Goal: Communication & Community: Answer question/provide support

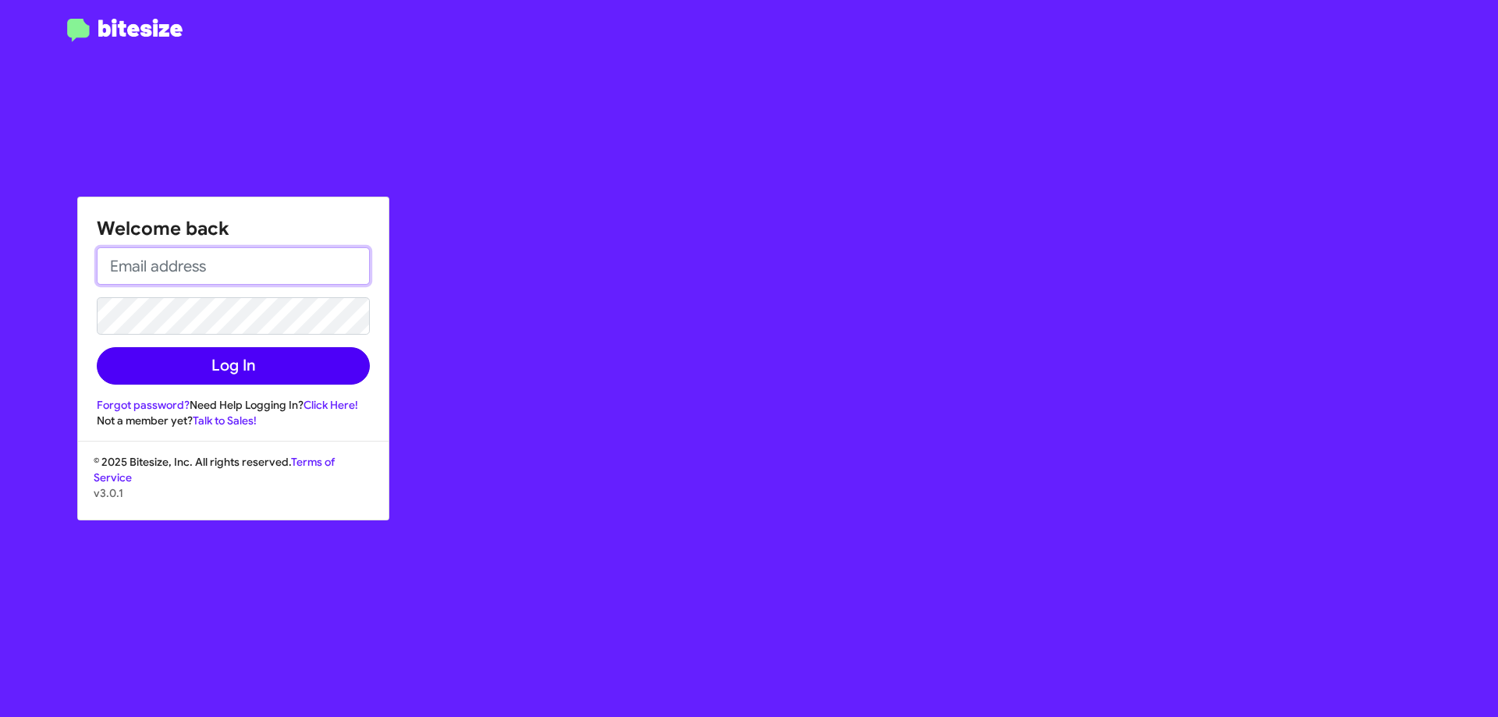
type input "[EMAIL_ADDRESS][DOMAIN_NAME]"
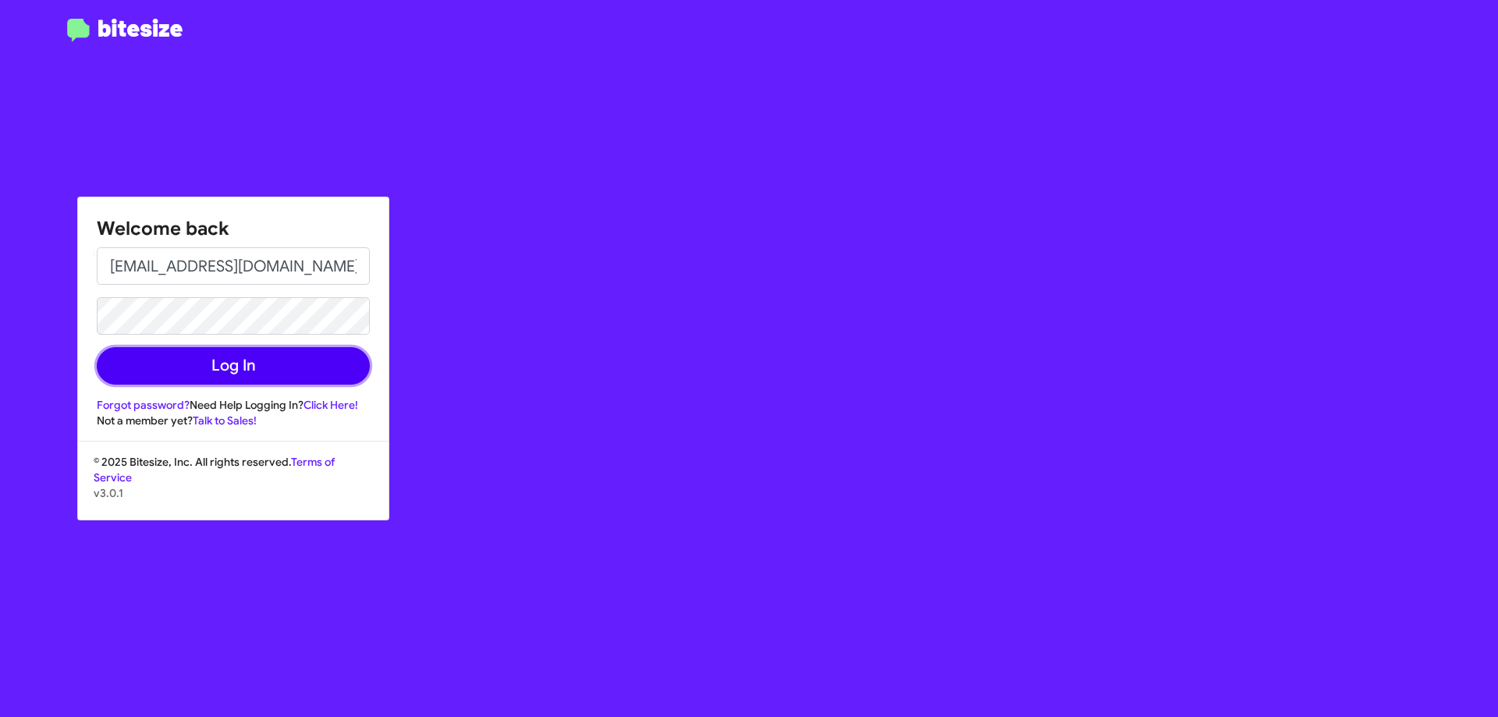
click at [223, 371] on button "Log In" at bounding box center [233, 365] width 273 height 37
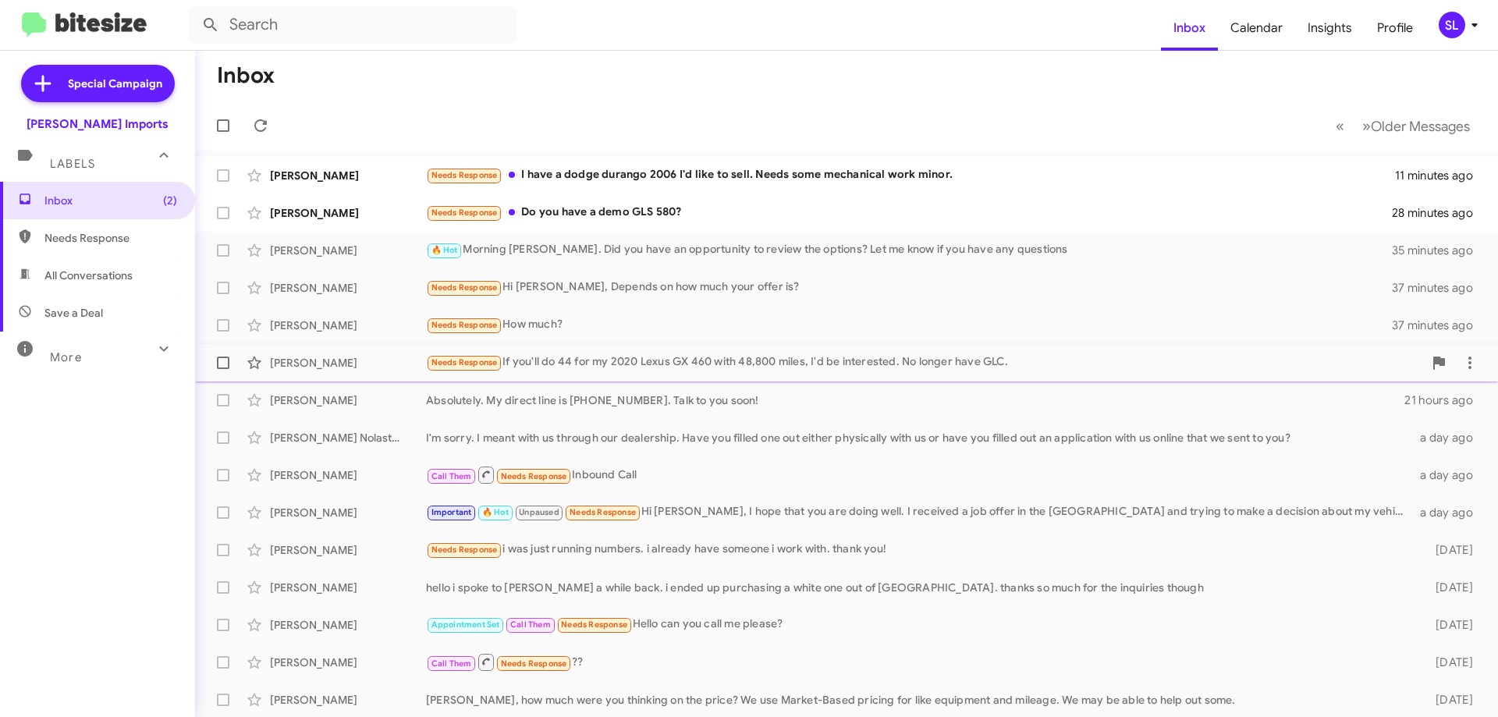
click at [656, 364] on div "Needs Response If you'll do 44 for my 2020 Lexus GX 460 with 48,800 miles, I'd …" at bounding box center [924, 362] width 997 height 18
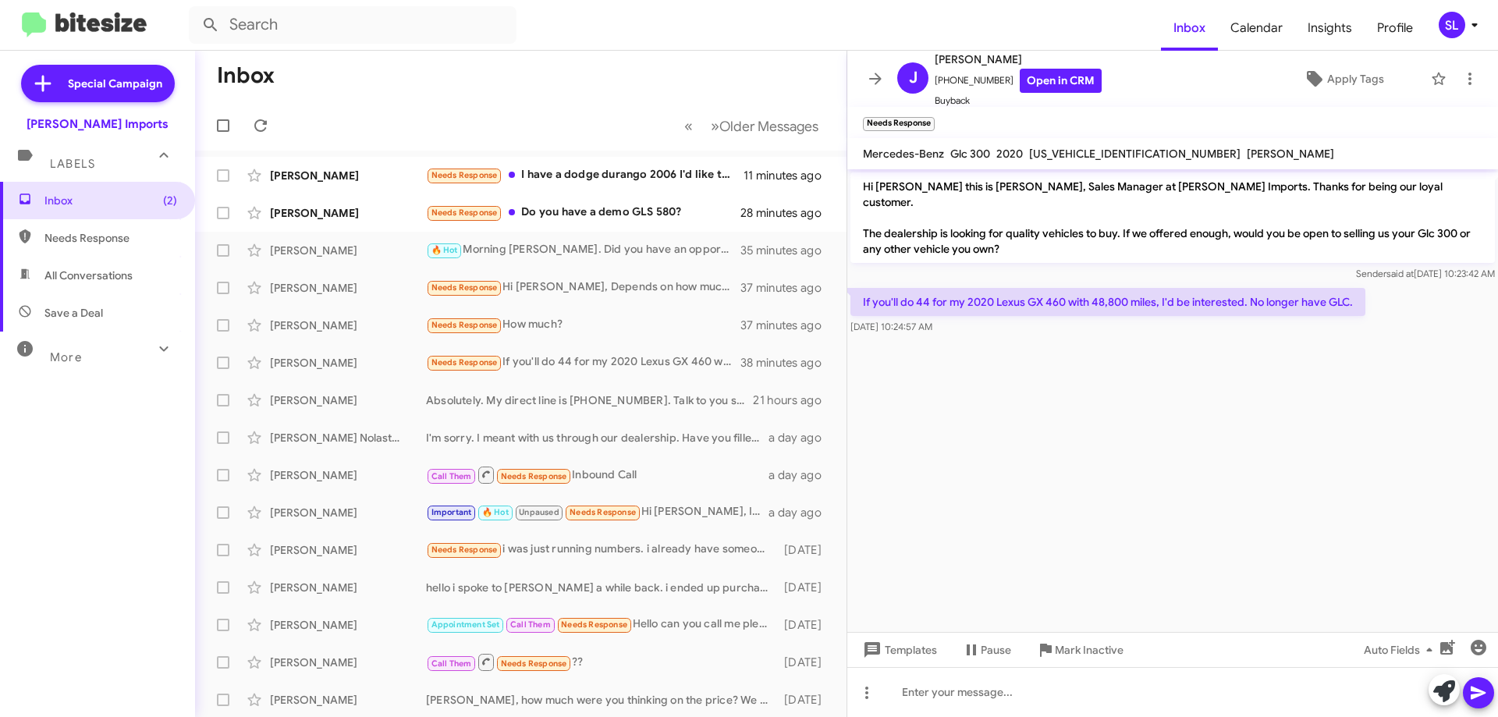
click at [76, 278] on span "All Conversations" at bounding box center [88, 276] width 88 height 16
type input "in:all-conversations"
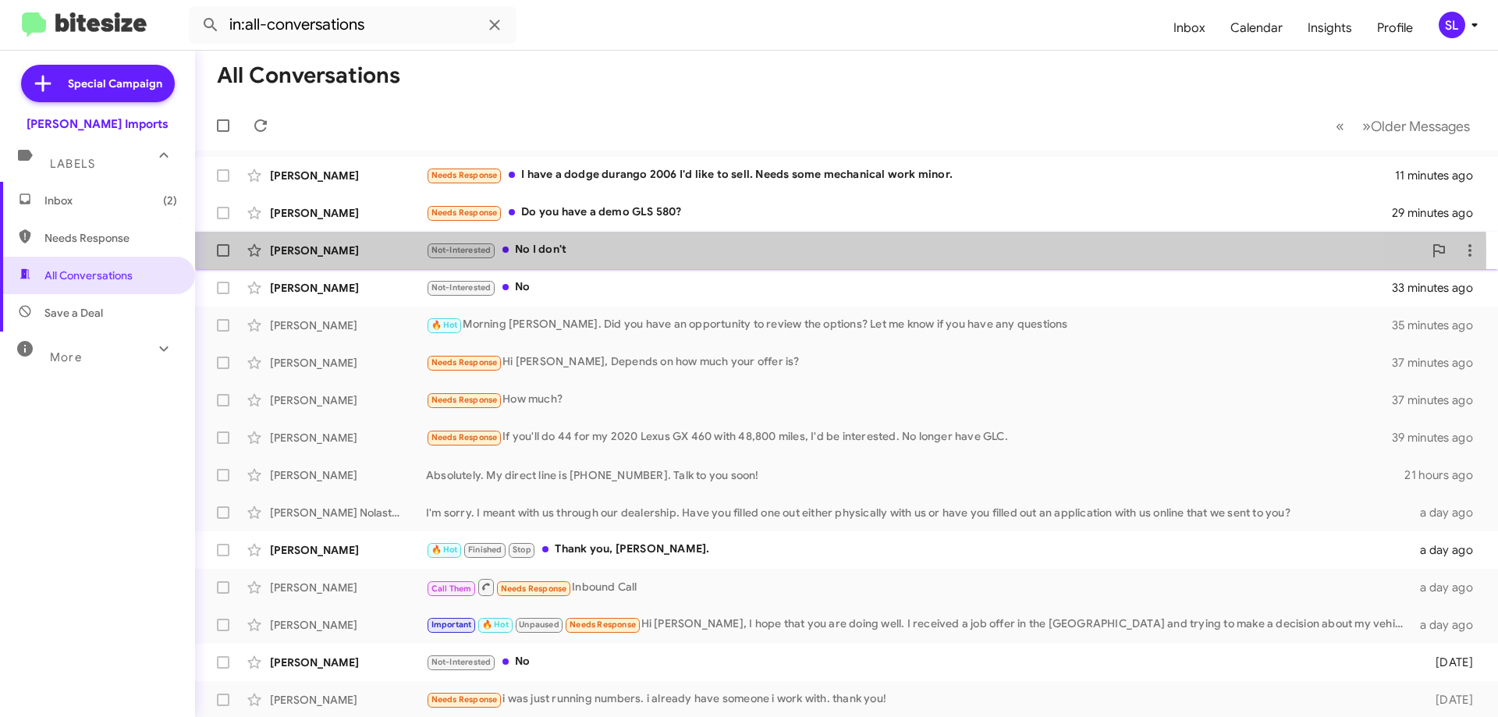
click at [642, 254] on div "Not-Interested No I don't" at bounding box center [924, 250] width 997 height 18
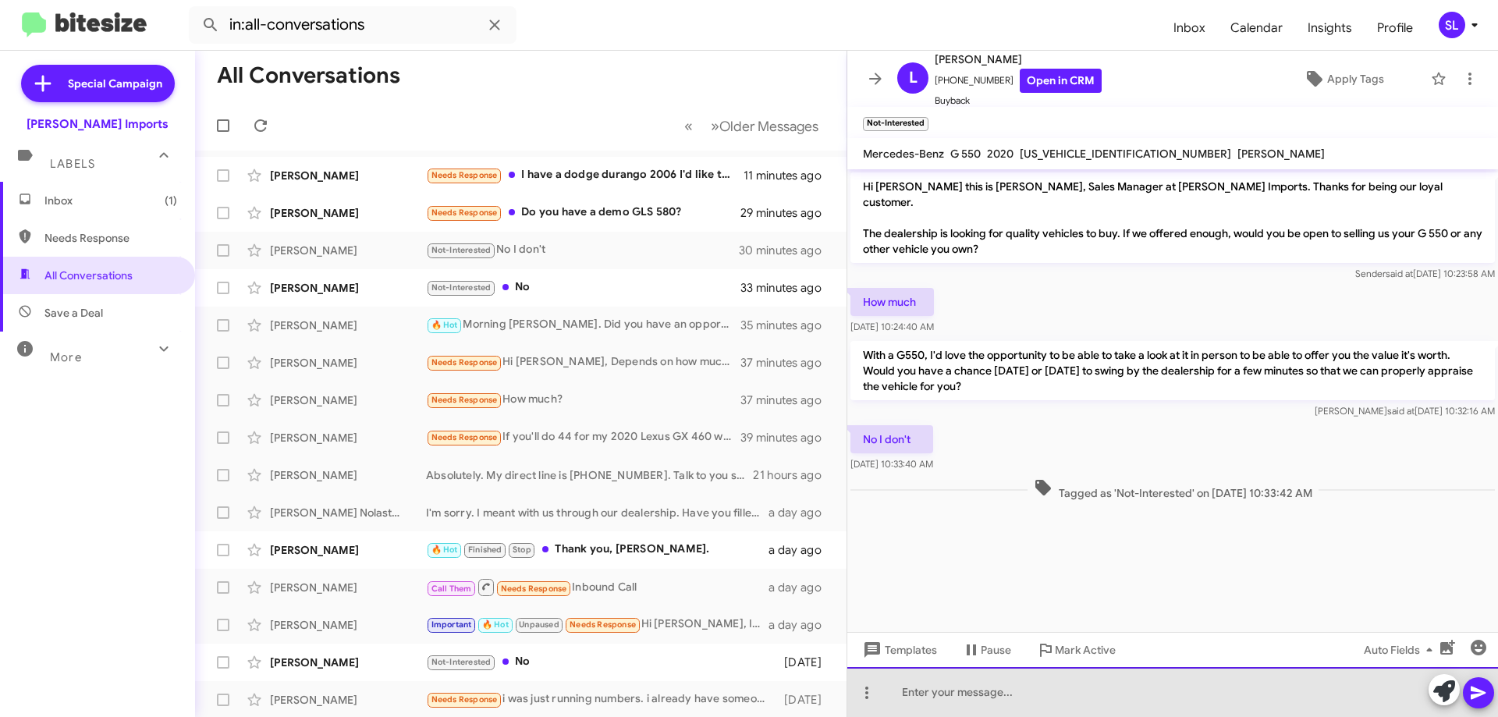
click at [986, 692] on div at bounding box center [1172, 692] width 651 height 50
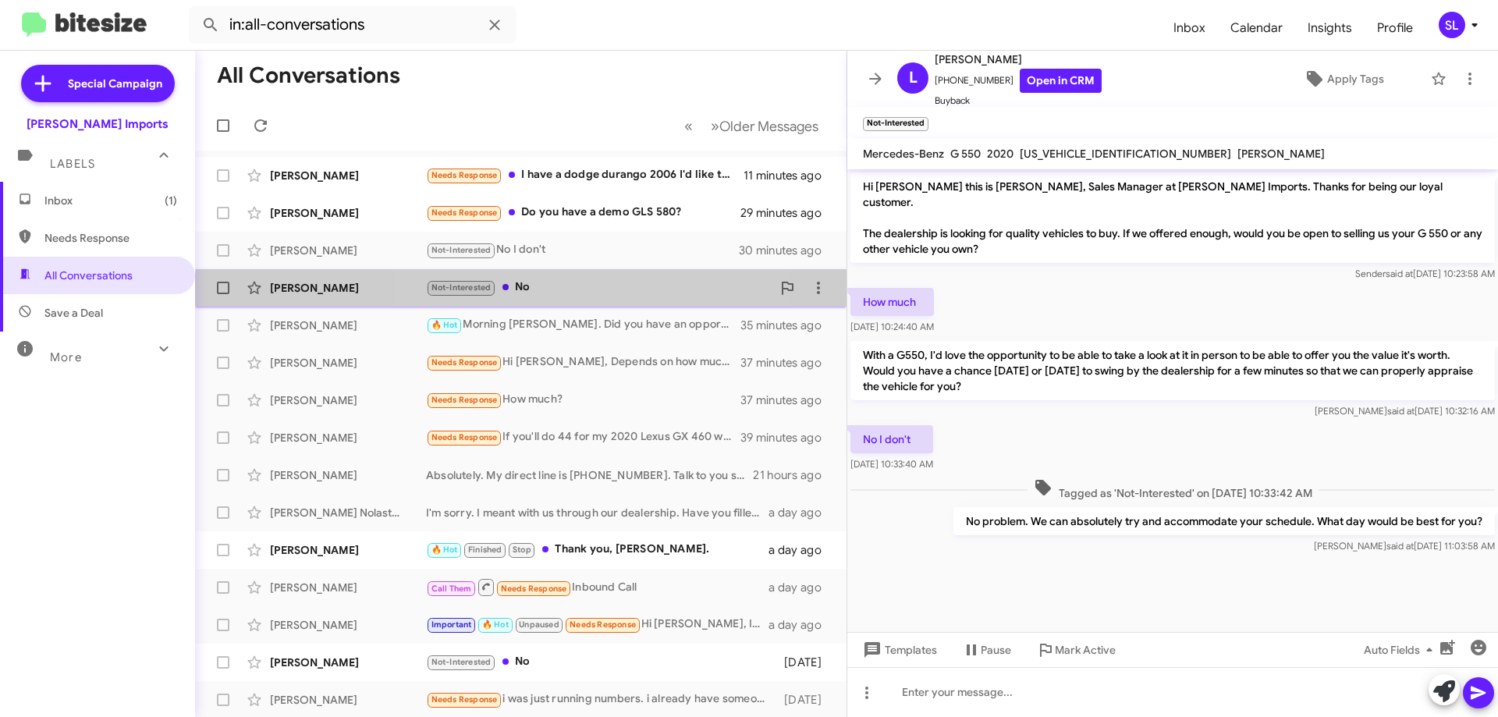
click at [550, 297] on div "[PERSON_NAME] Not-Interested No 33 minutes ago" at bounding box center [521, 287] width 627 height 31
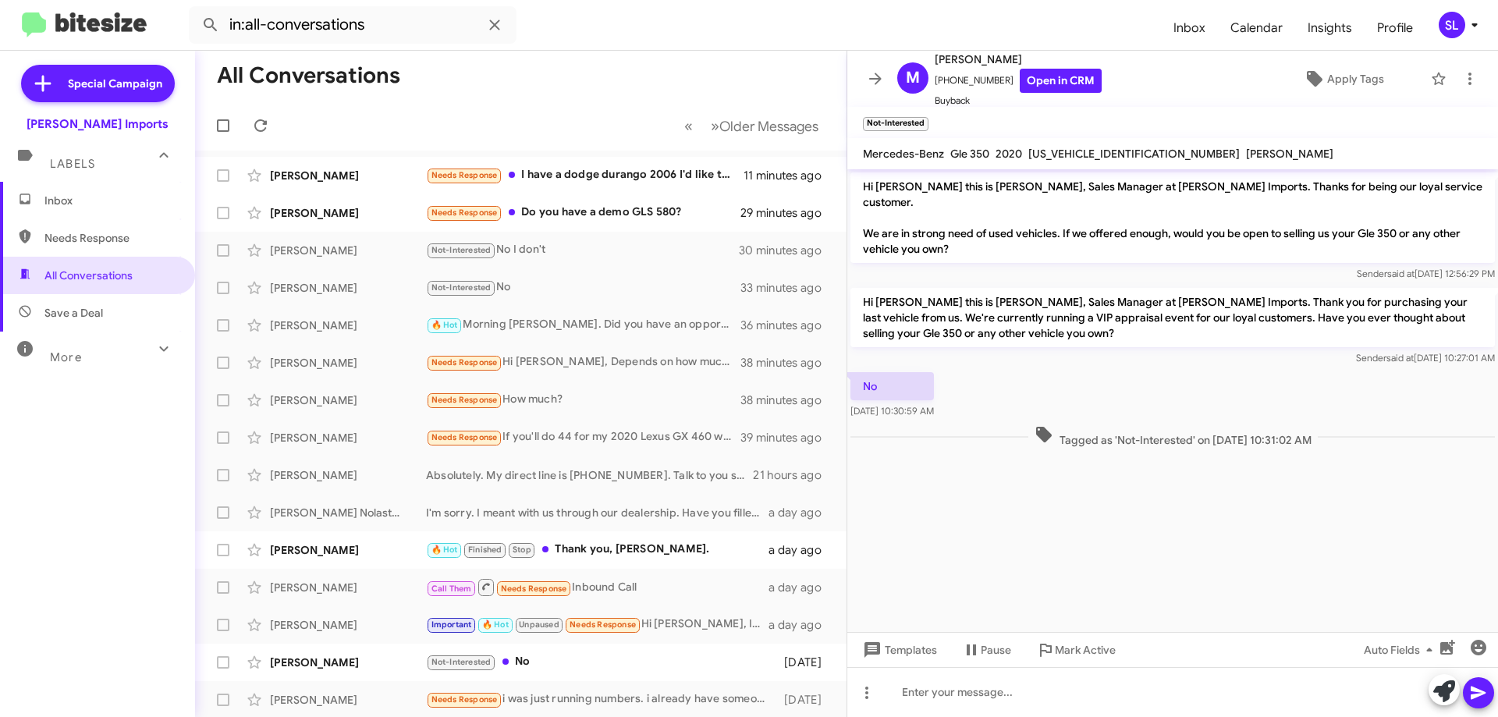
click at [98, 197] on span "Inbox" at bounding box center [110, 201] width 133 height 16
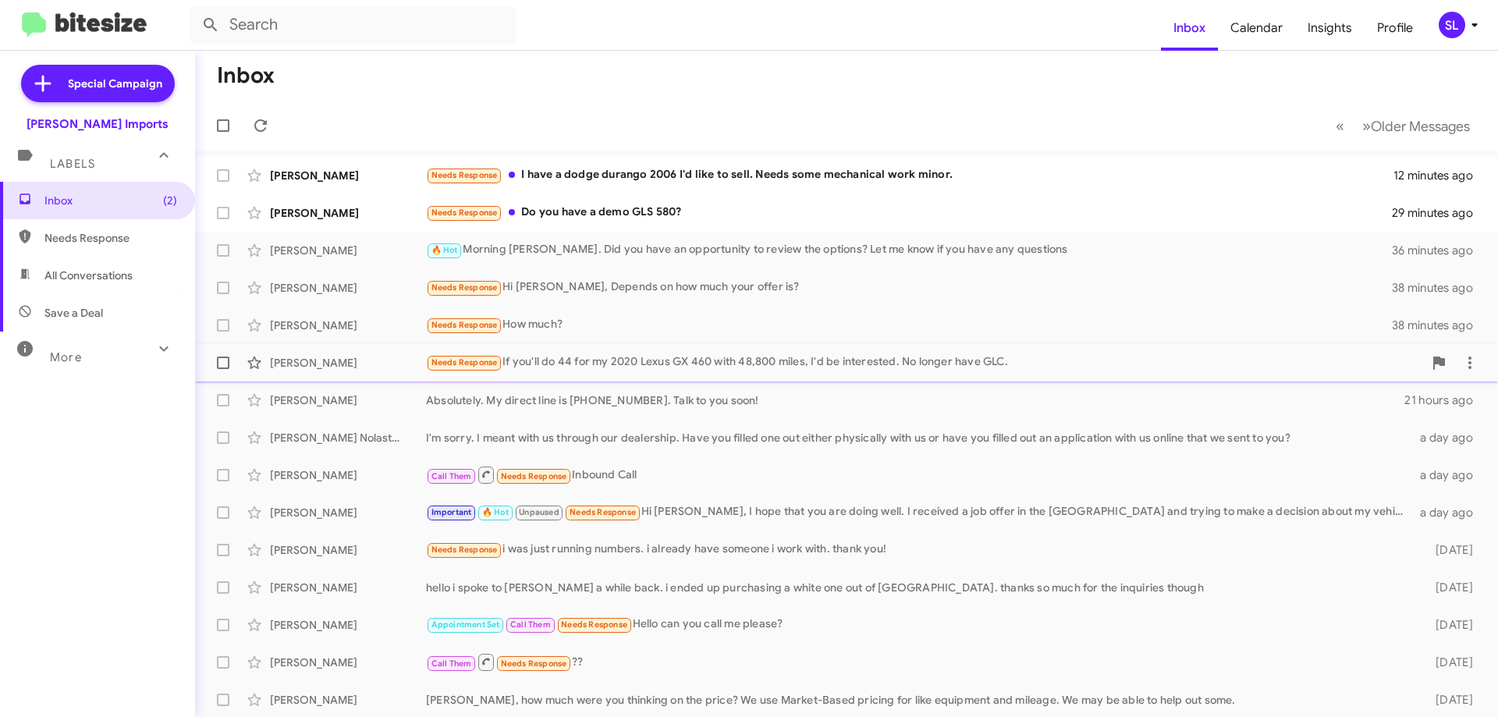
click at [629, 364] on div "Needs Response If you'll do 44 for my 2020 Lexus GX 460 with 48,800 miles, I'd …" at bounding box center [924, 362] width 997 height 18
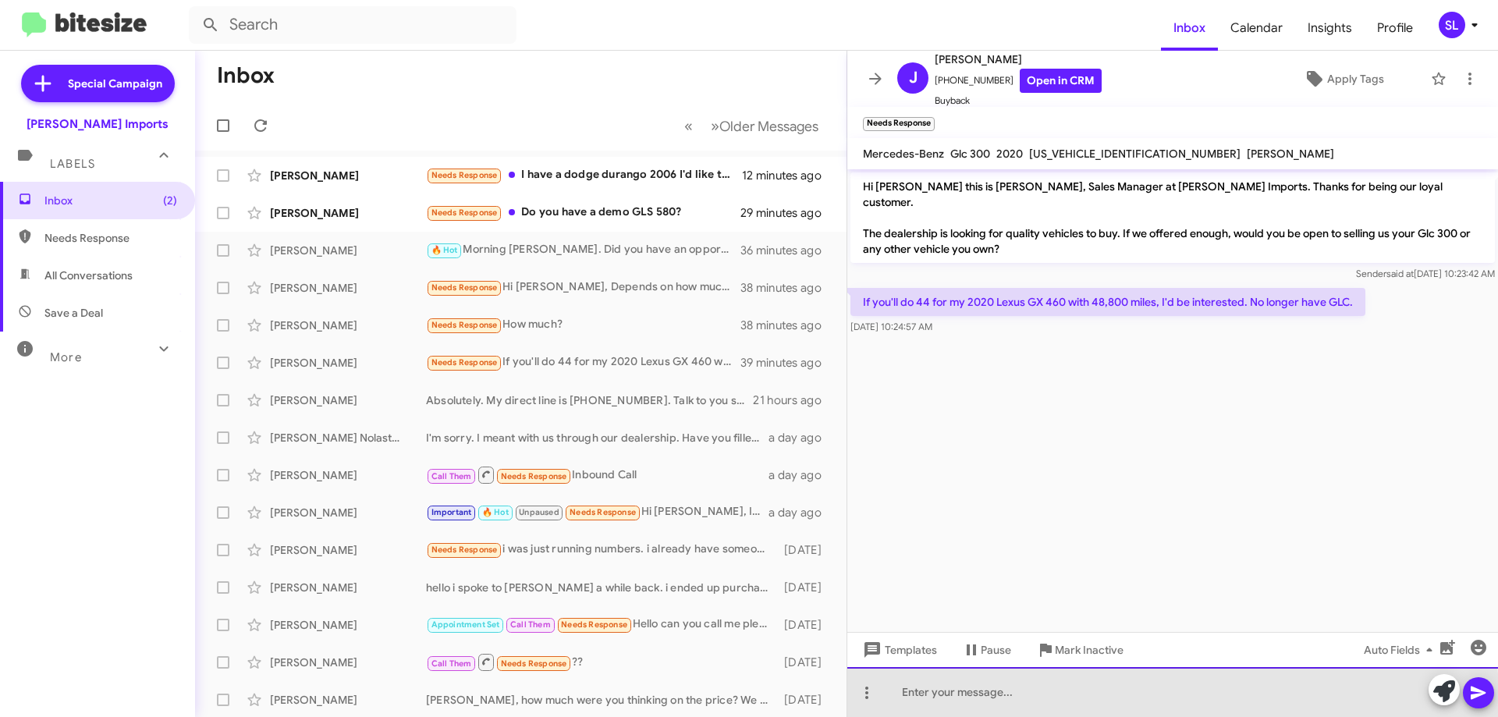
click at [1011, 700] on div at bounding box center [1172, 692] width 651 height 50
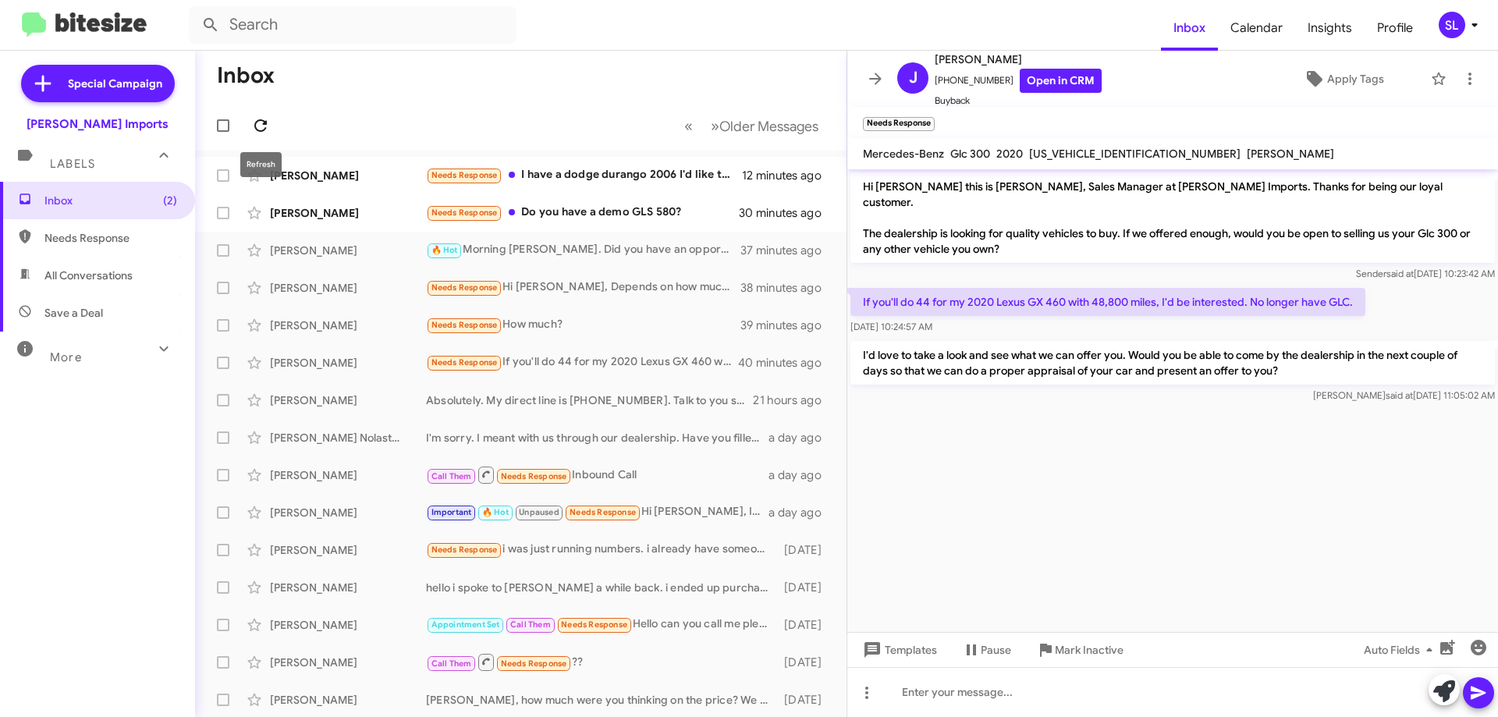
click at [268, 133] on icon at bounding box center [260, 125] width 19 height 19
click at [573, 332] on div "Needs Response How much?" at bounding box center [599, 325] width 346 height 18
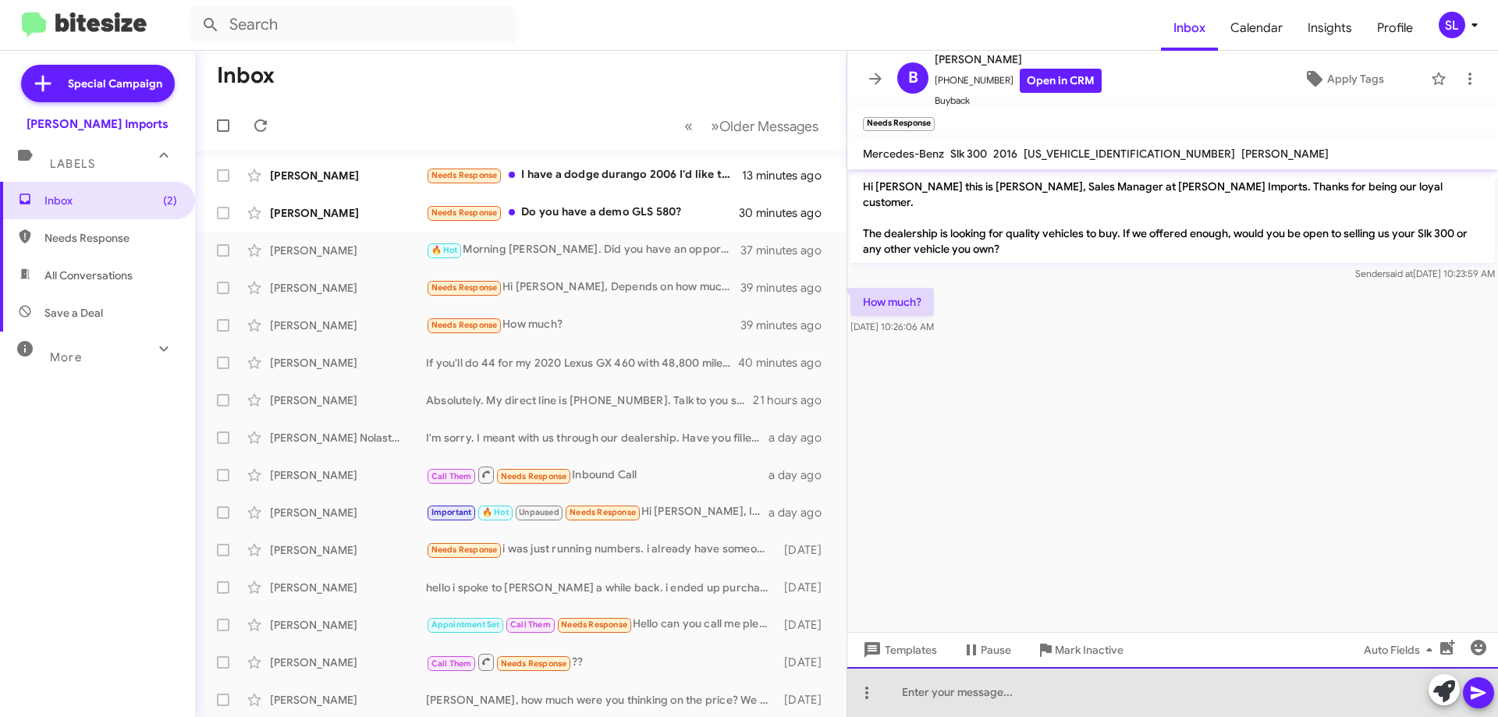
click at [1017, 694] on div at bounding box center [1172, 692] width 651 height 50
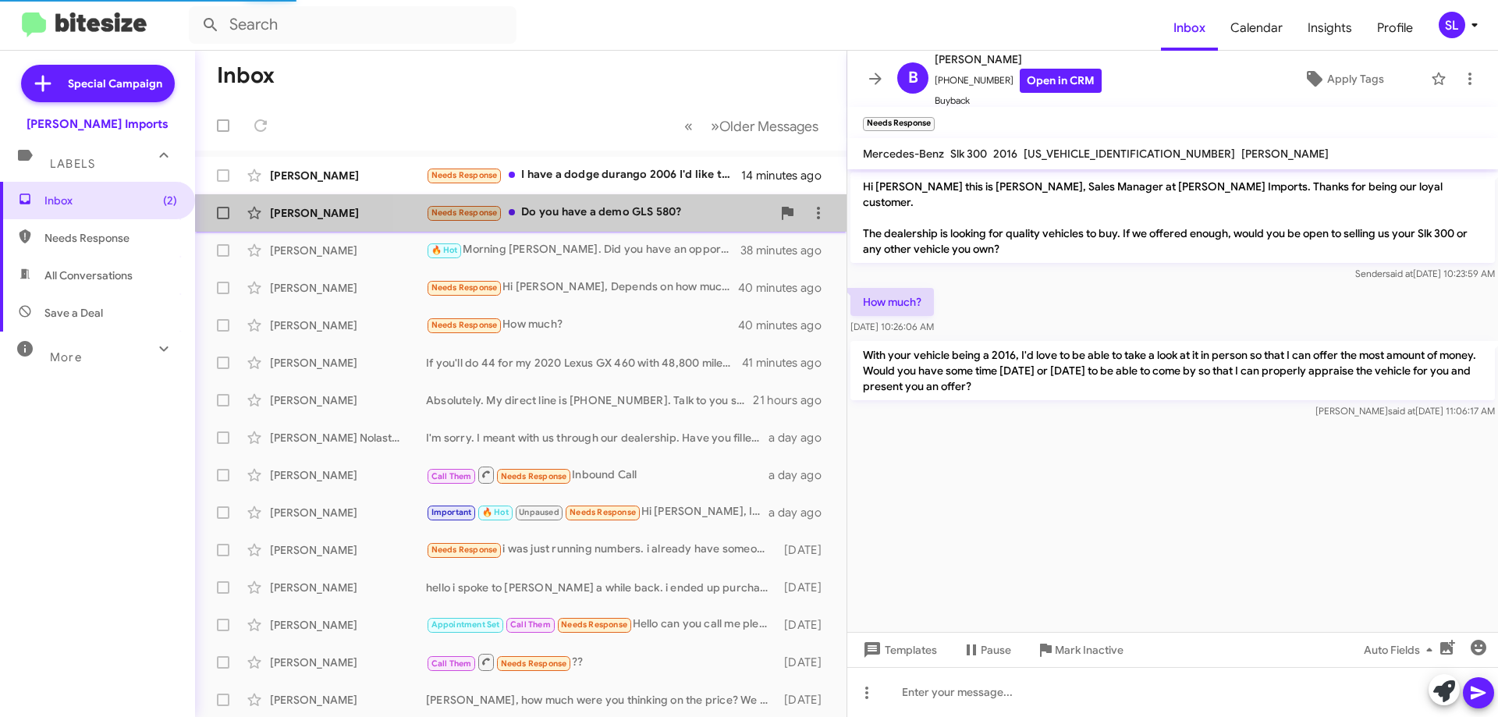
click at [615, 215] on div "Needs Response Do you have a demo GLS 580?" at bounding box center [599, 213] width 346 height 18
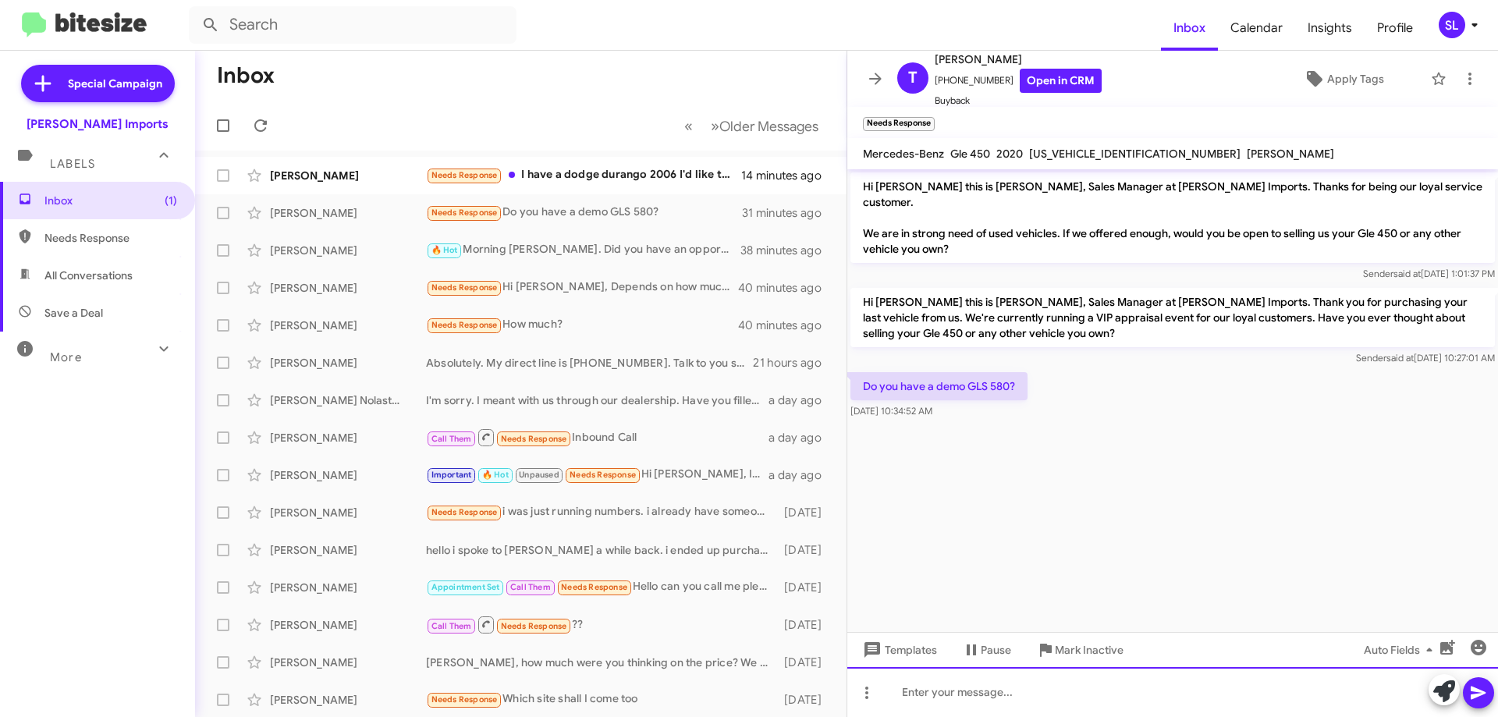
click at [1043, 692] on div at bounding box center [1172, 692] width 651 height 50
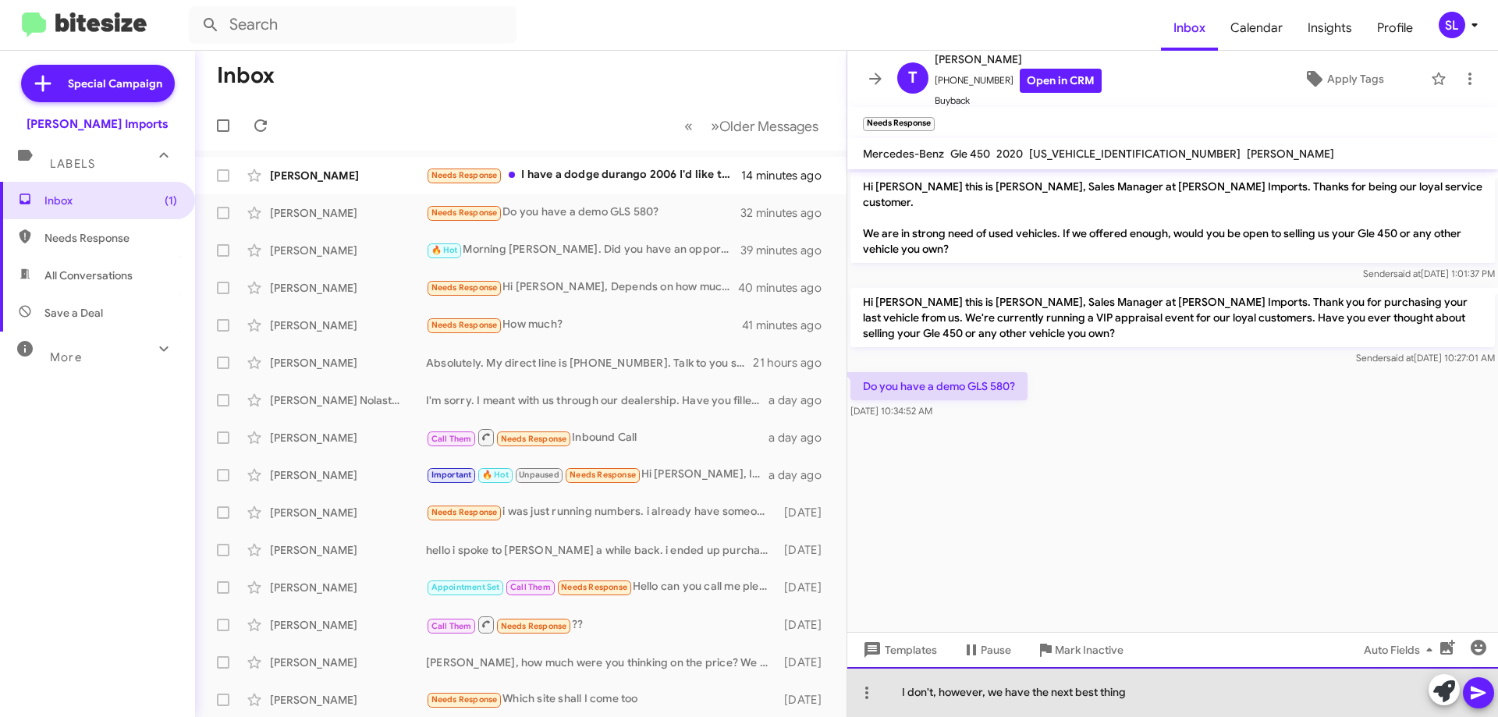
click at [944, 693] on div "I don't, however, we have the next best thing" at bounding box center [1172, 692] width 651 height 50
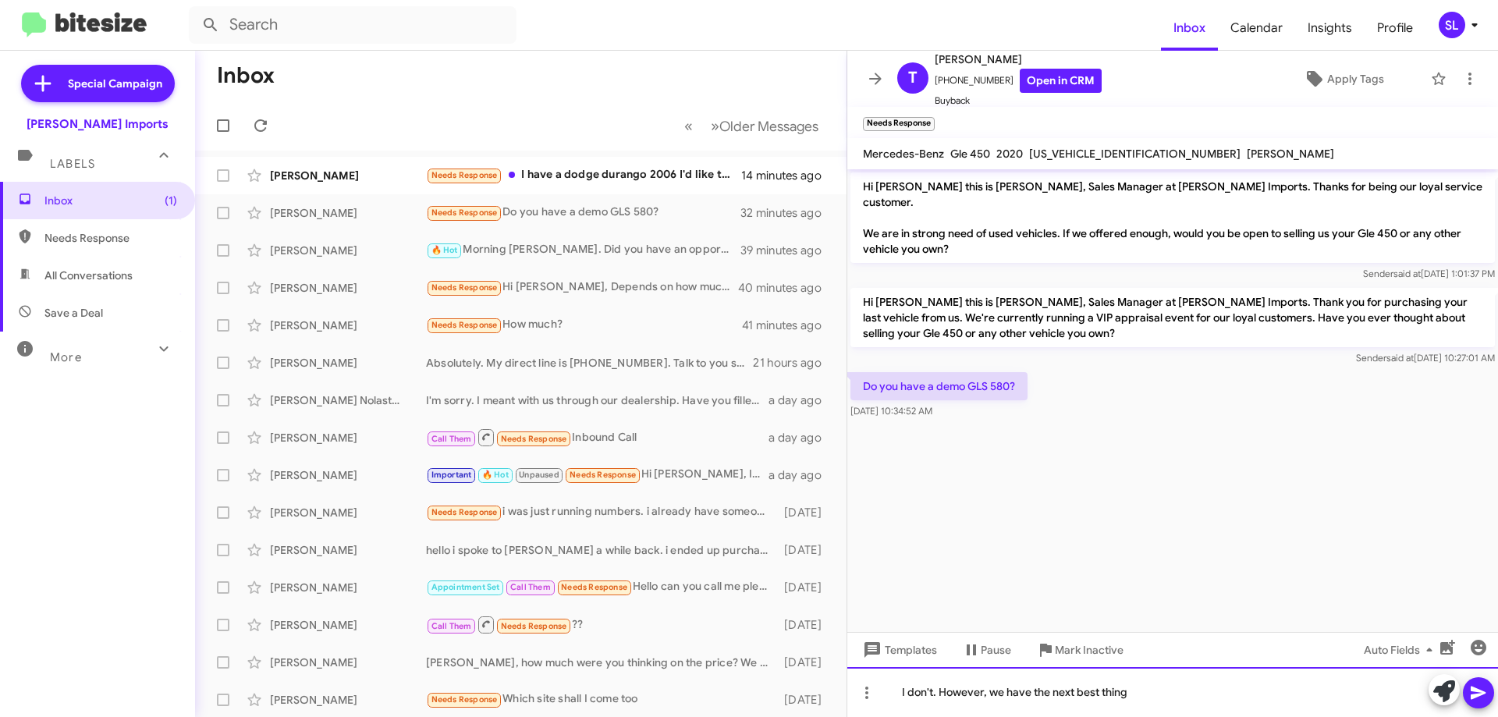
click at [1161, 694] on div "I don't. However, we have the next best thing" at bounding box center [1172, 692] width 651 height 50
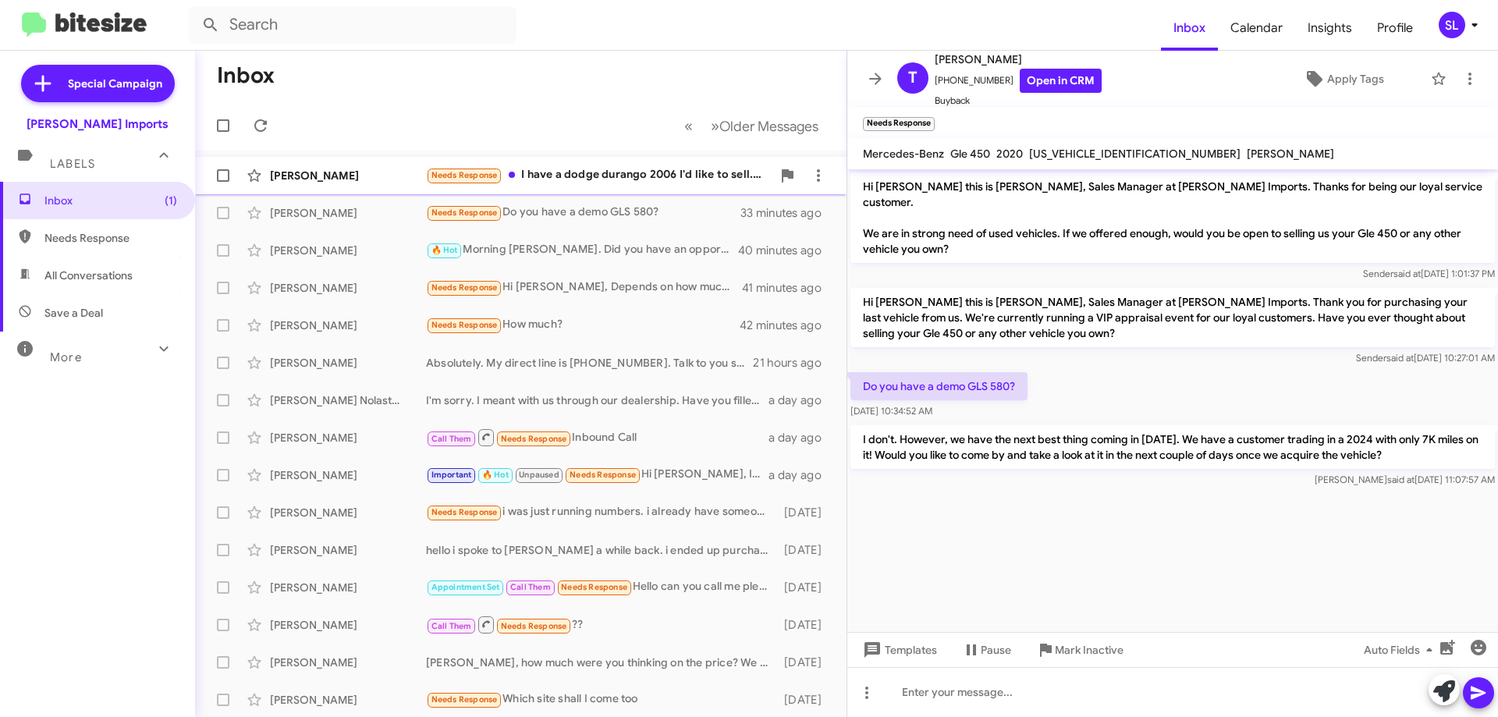
click at [607, 165] on div "[PERSON_NAME] Needs Response I have a dodge durango 2006 I'd like to sell. Need…" at bounding box center [521, 175] width 627 height 31
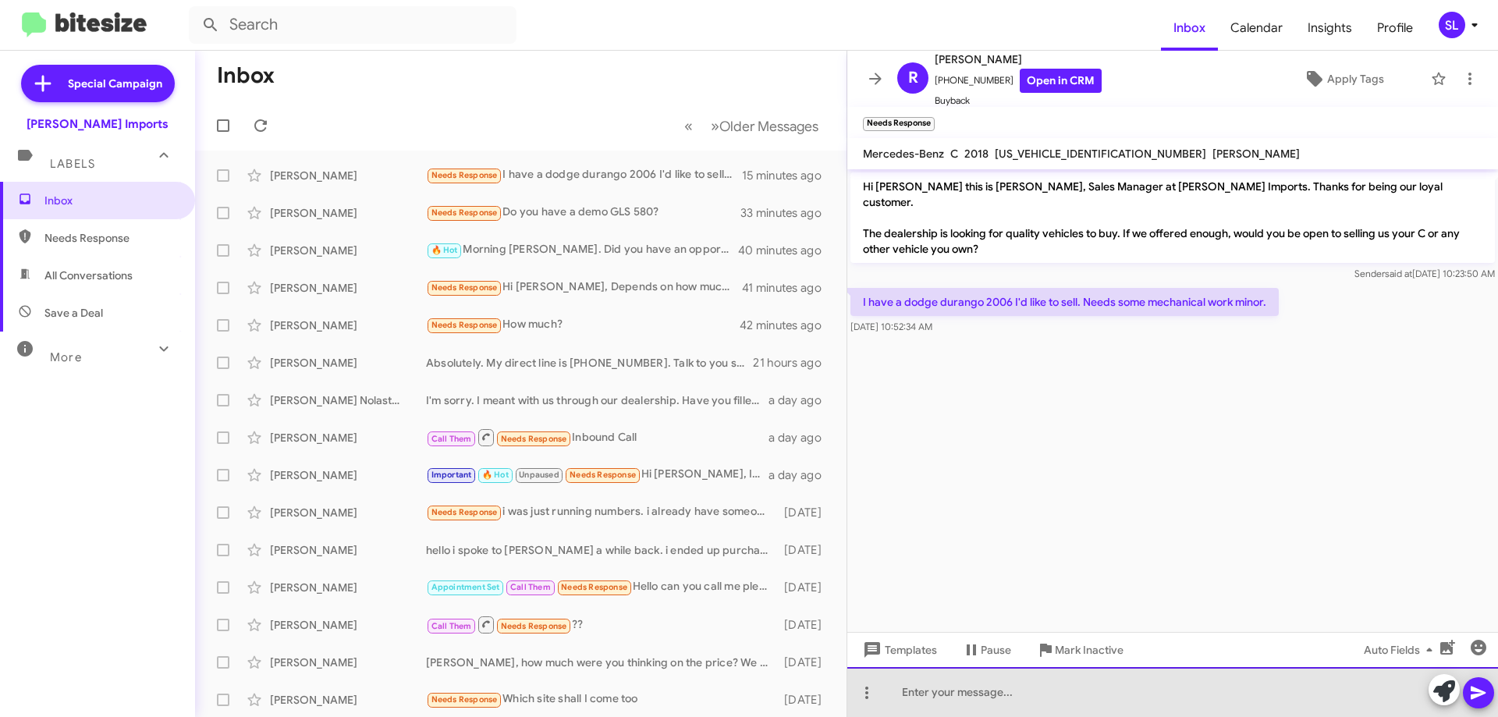
click at [1017, 702] on div at bounding box center [1172, 692] width 651 height 50
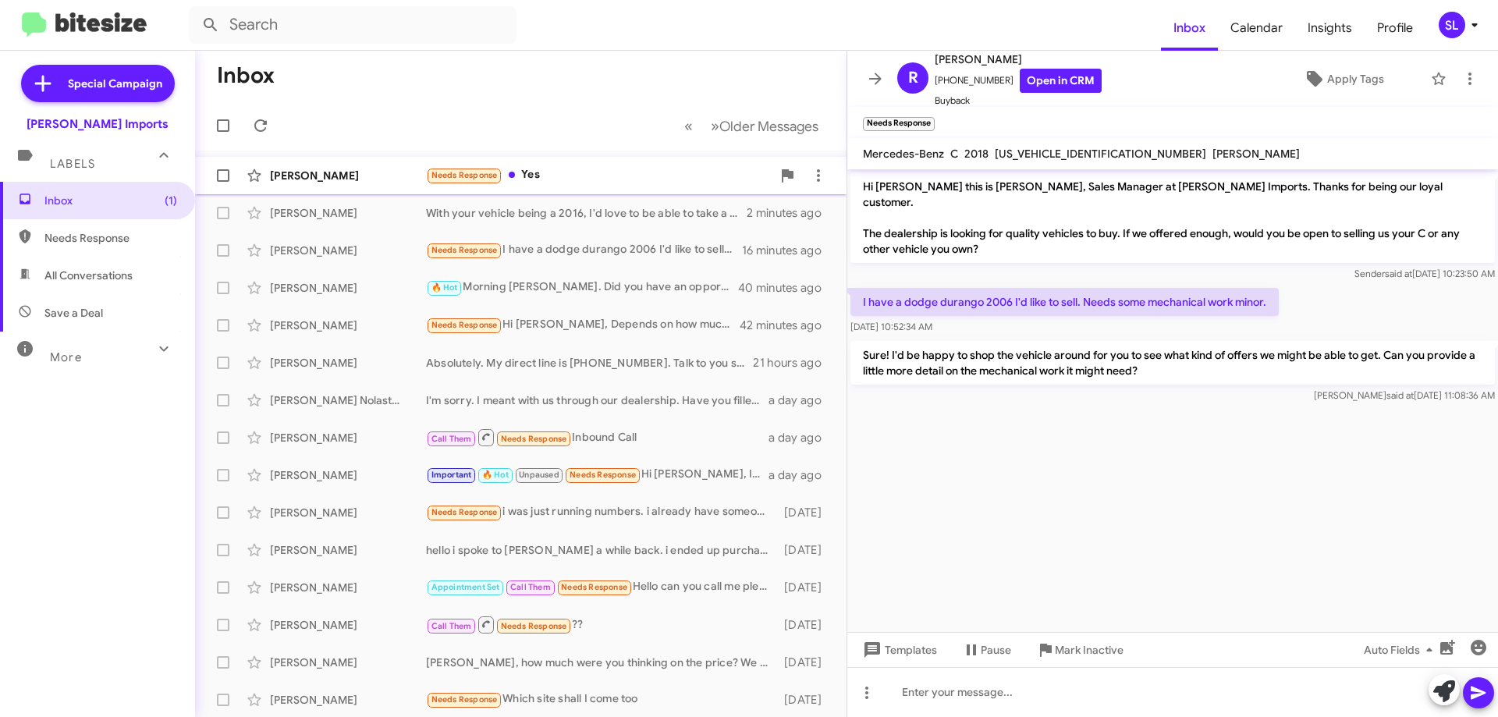
click at [581, 184] on div "Needs Response Yes" at bounding box center [599, 175] width 346 height 18
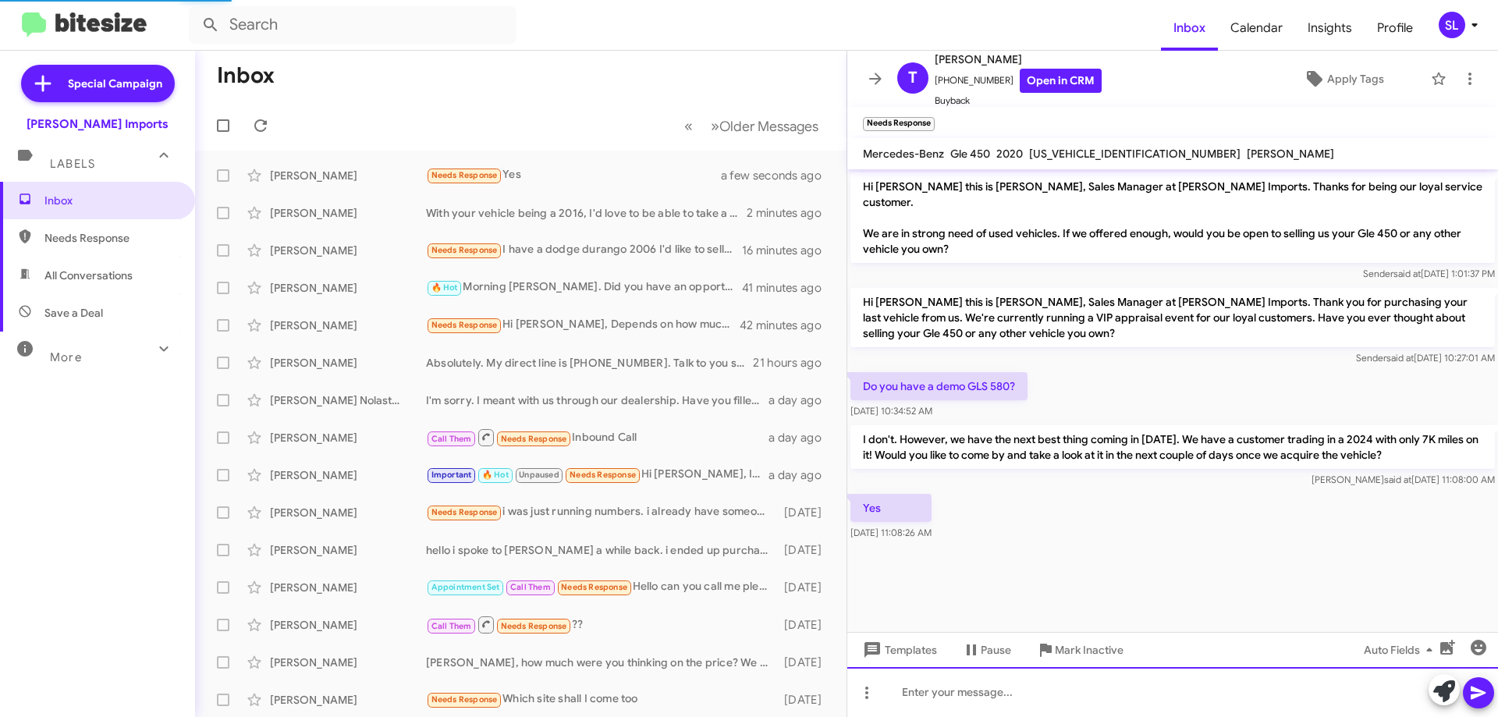
click at [977, 696] on div at bounding box center [1172, 692] width 651 height 50
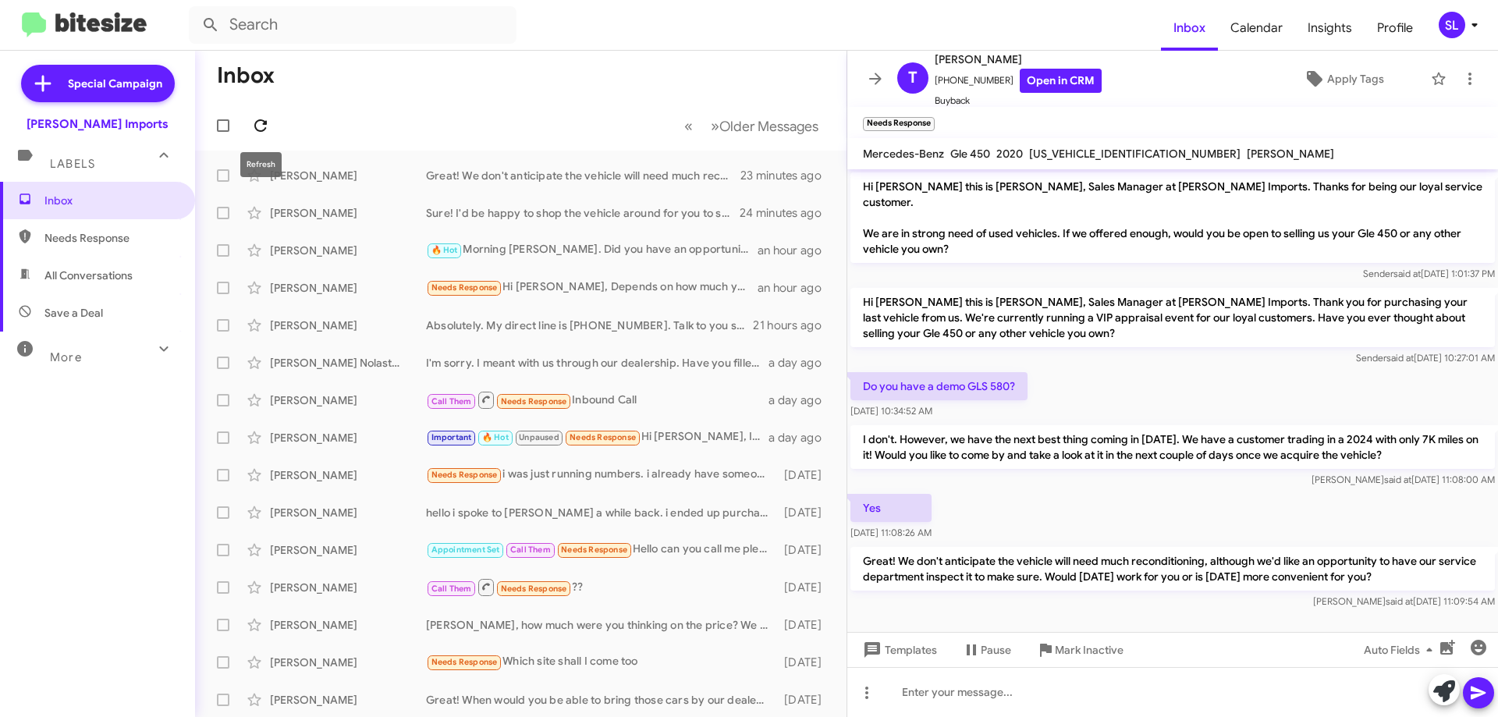
click at [253, 120] on icon at bounding box center [260, 125] width 19 height 19
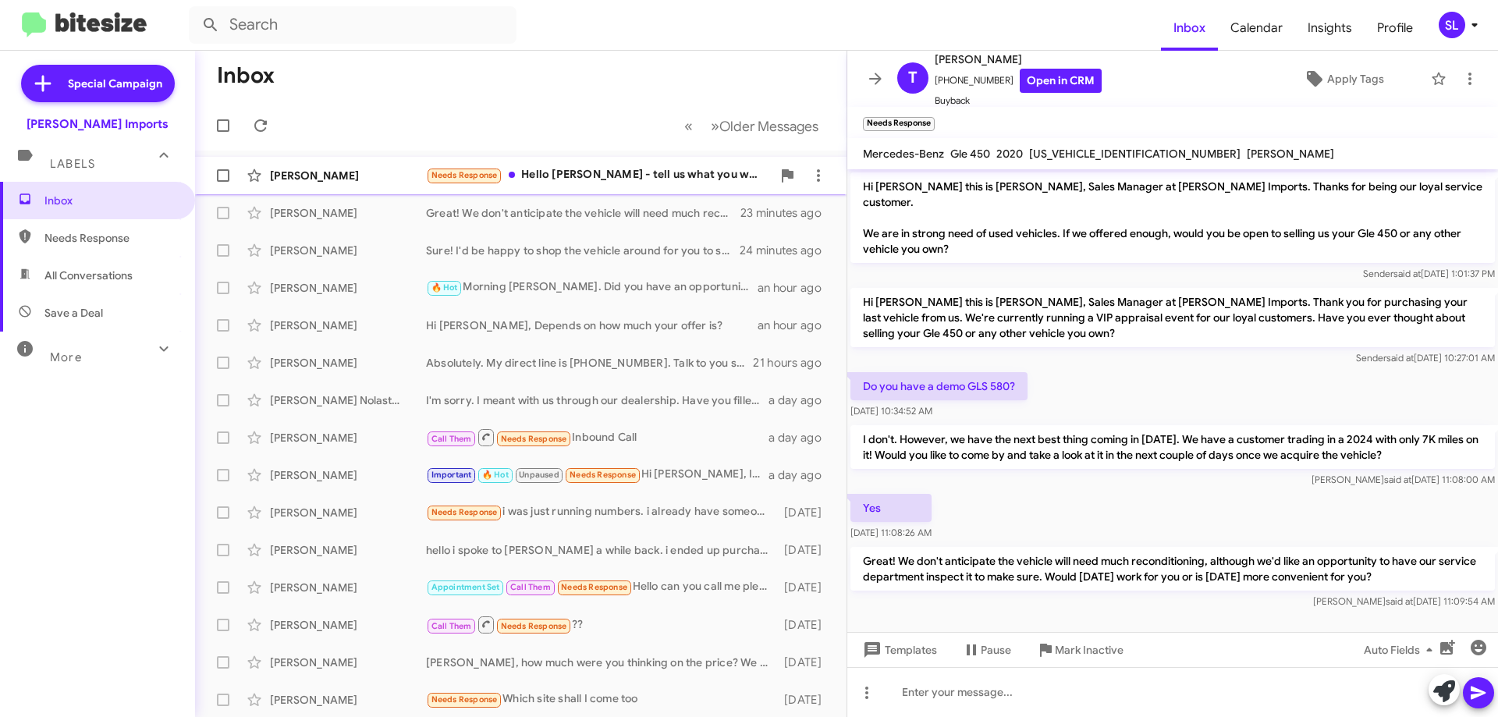
click at [626, 172] on div "Needs Response Hello [PERSON_NAME] - tell us what you would like to offer Tks" at bounding box center [599, 175] width 346 height 18
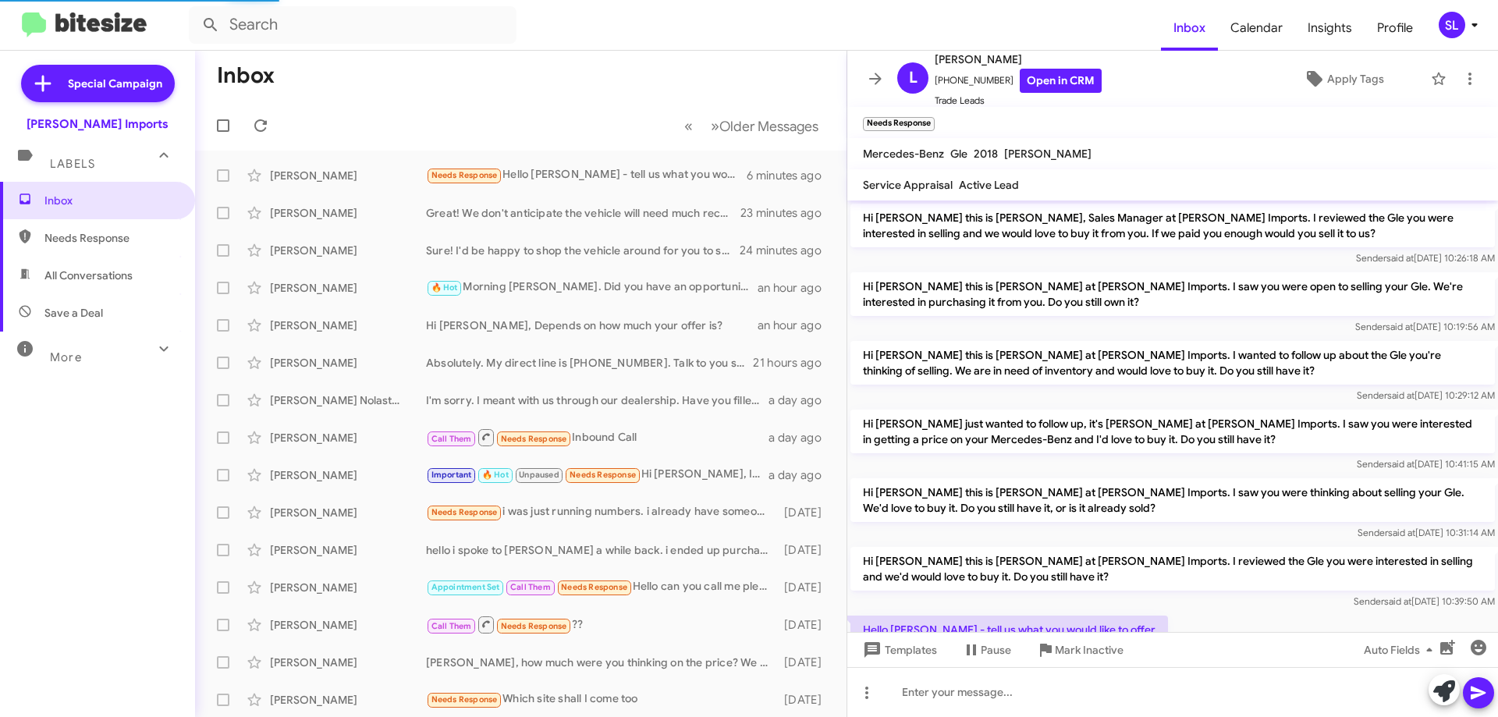
scroll to position [92, 0]
